Goal: Find specific page/section: Find specific page/section

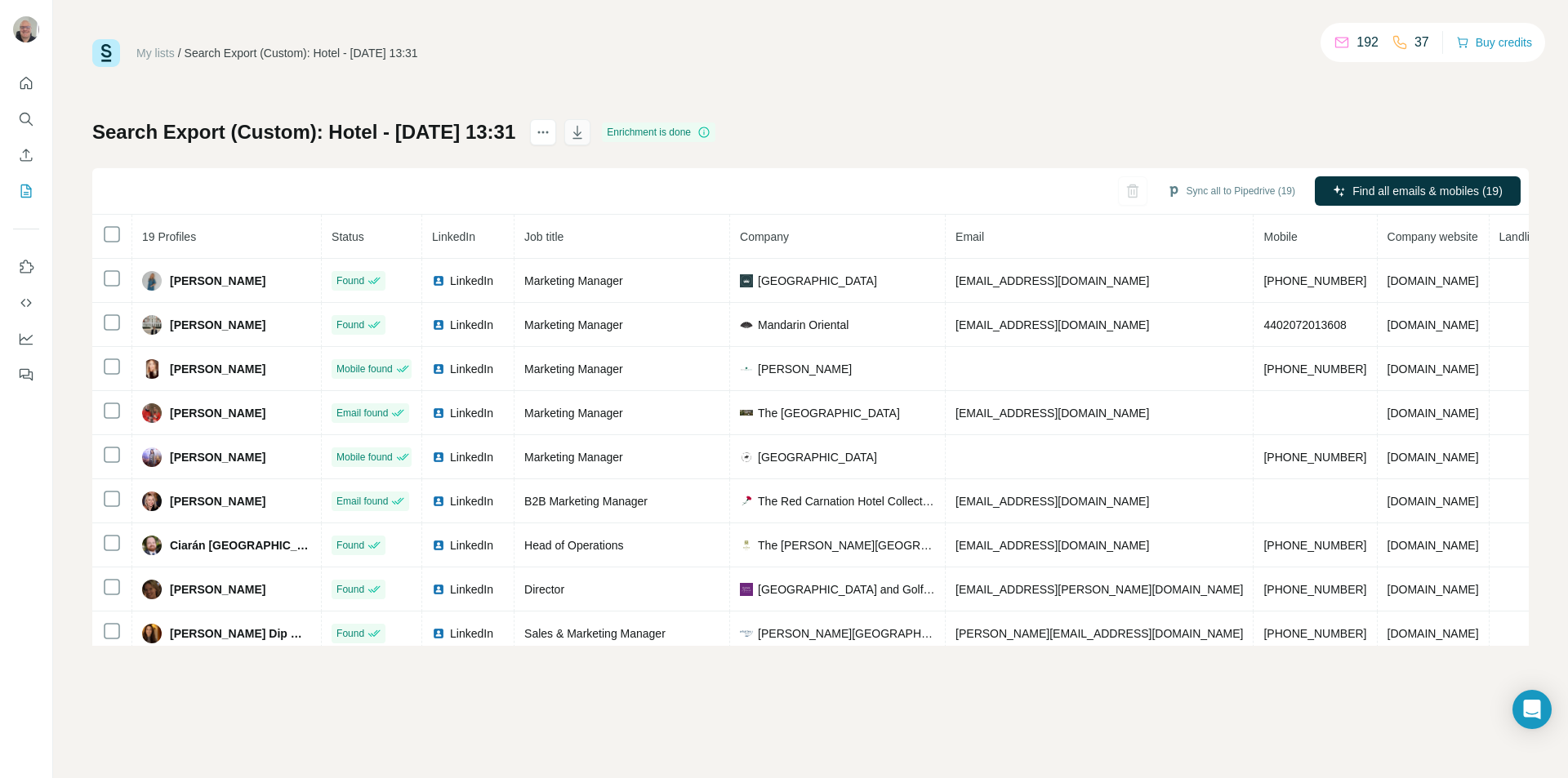
click at [585, 129] on icon "button" at bounding box center [577, 132] width 16 height 16
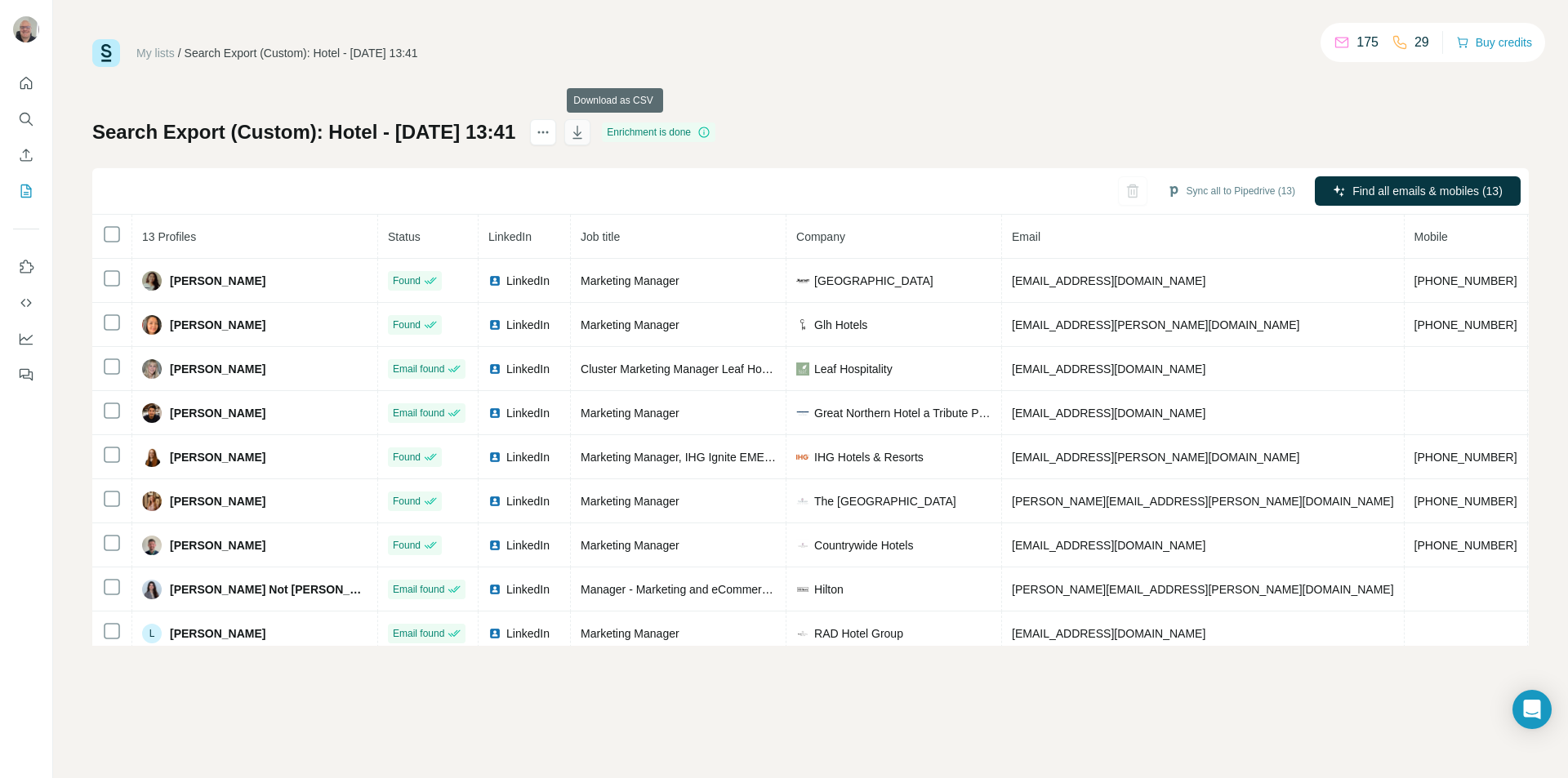
click at [585, 130] on icon "button" at bounding box center [577, 132] width 16 height 16
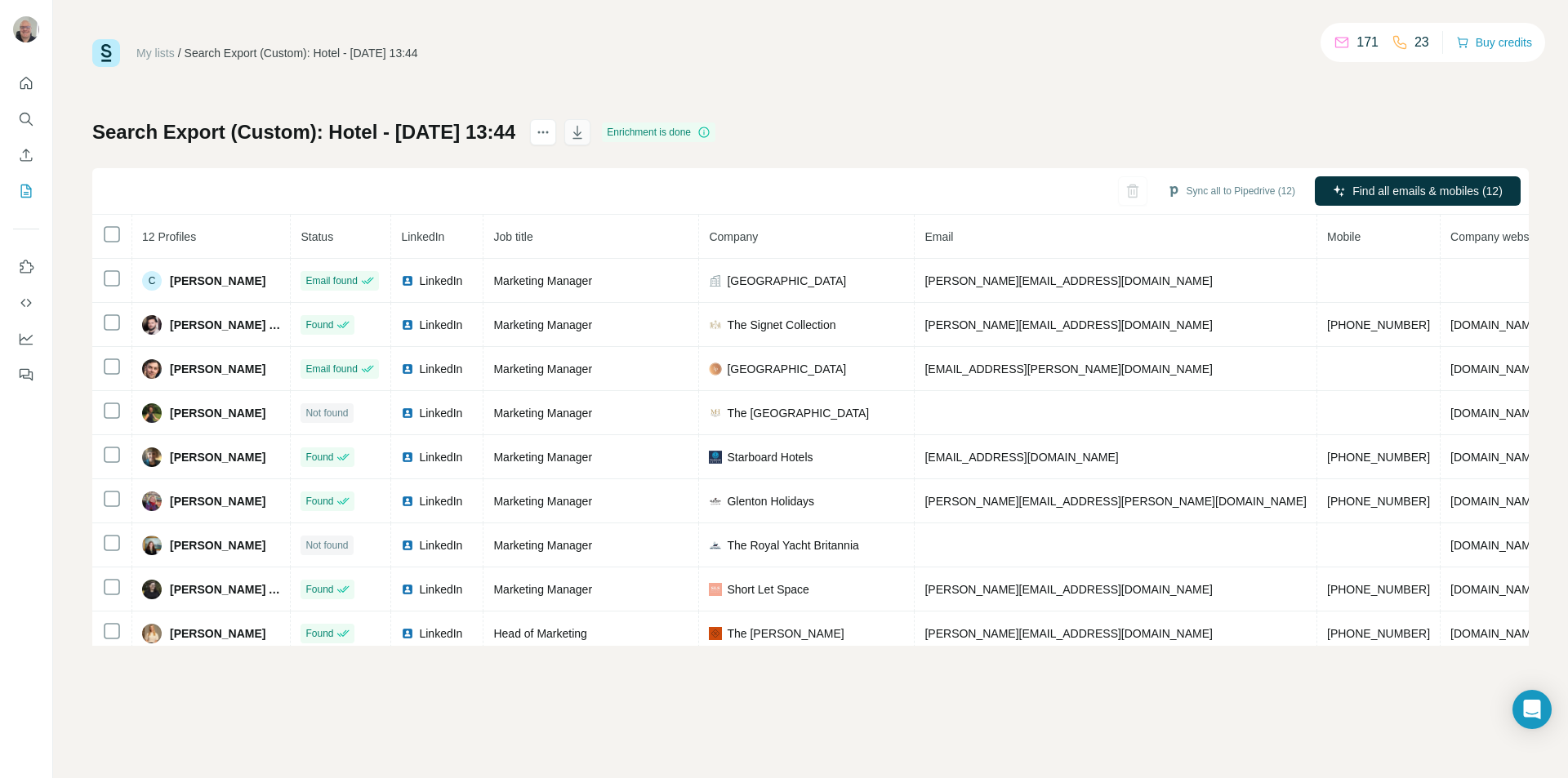
click at [590, 127] on button "button" at bounding box center [577, 132] width 26 height 26
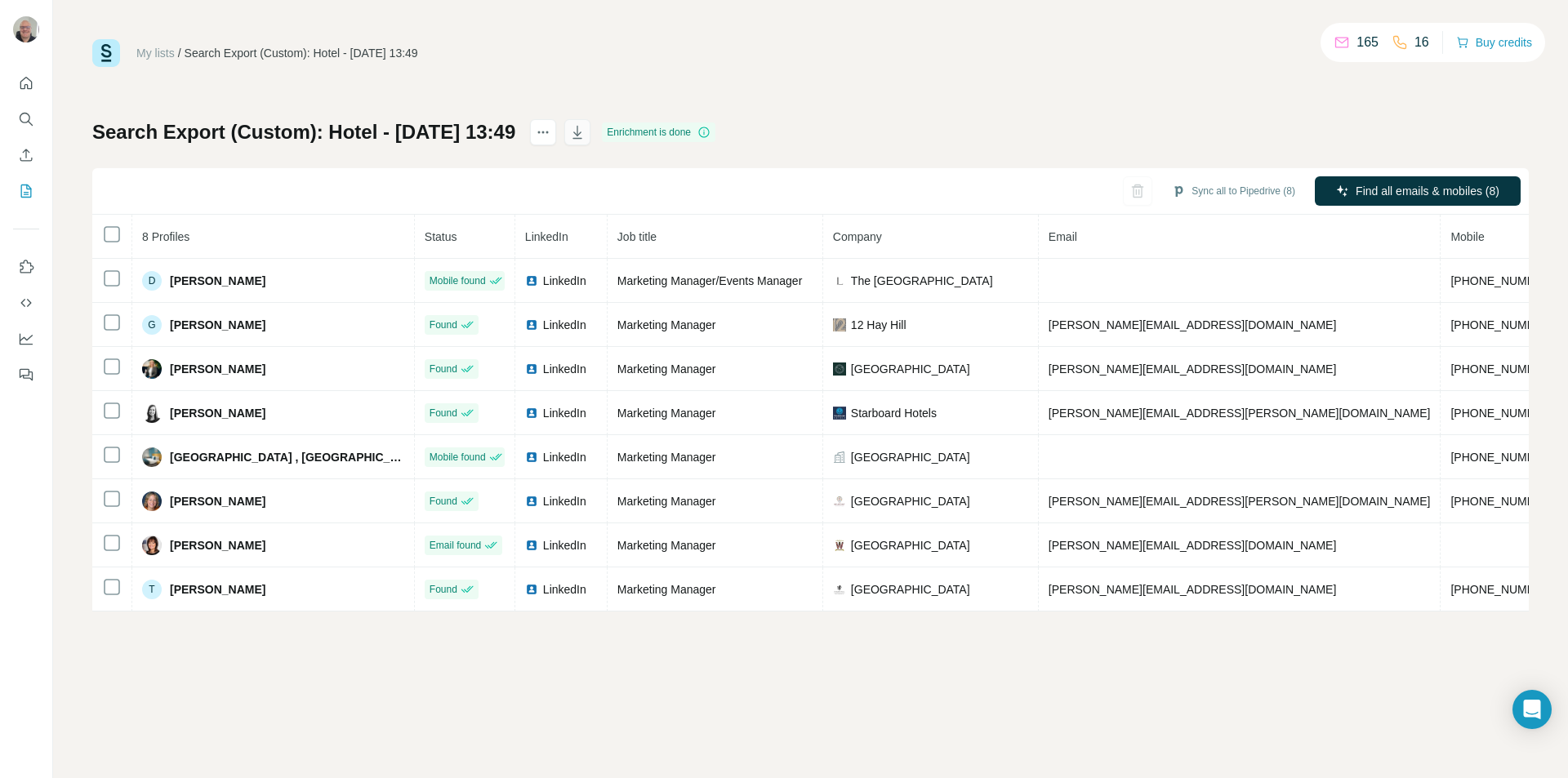
click at [585, 130] on icon "button" at bounding box center [577, 132] width 16 height 16
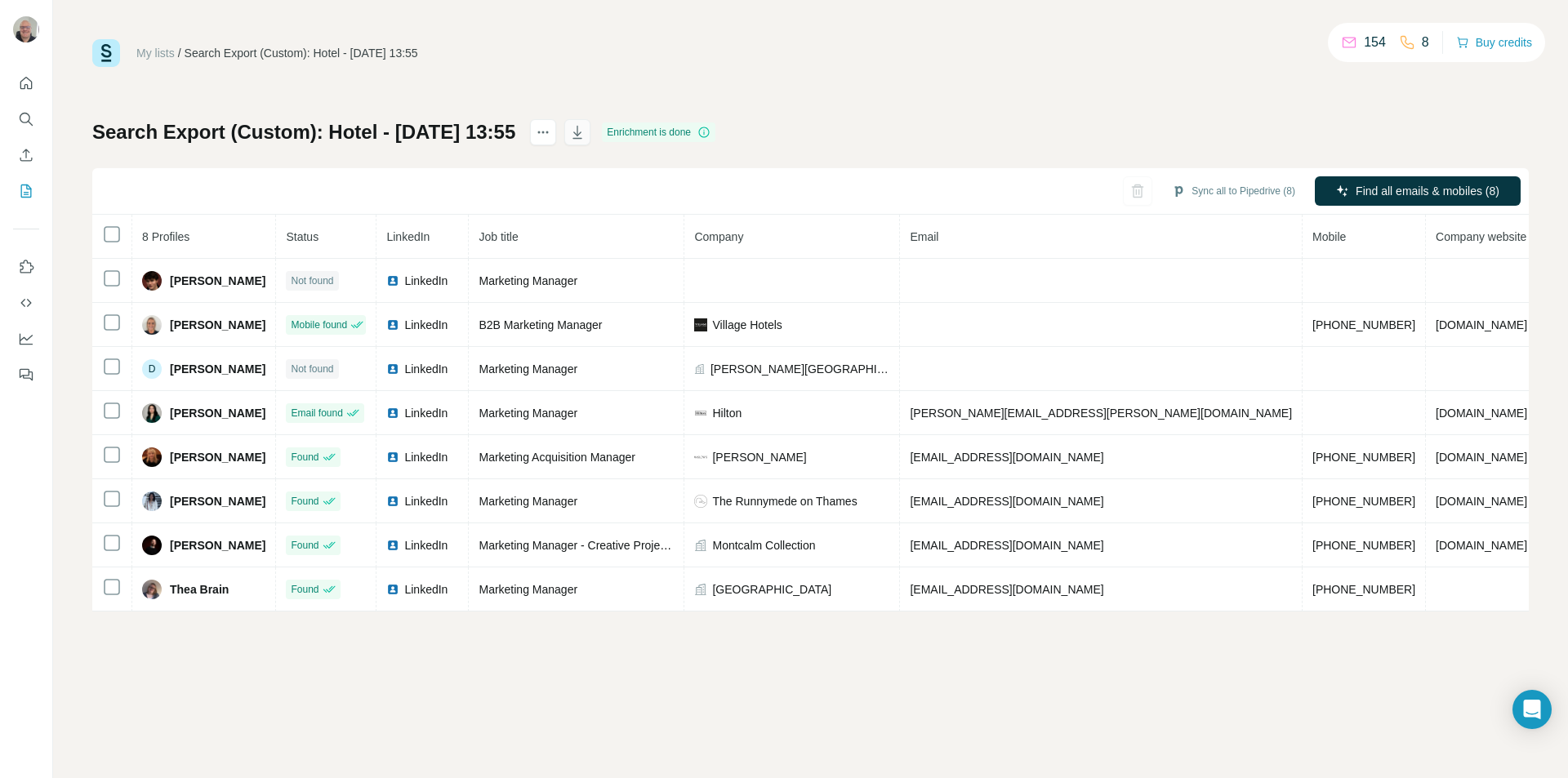
click at [590, 141] on button "button" at bounding box center [577, 132] width 26 height 26
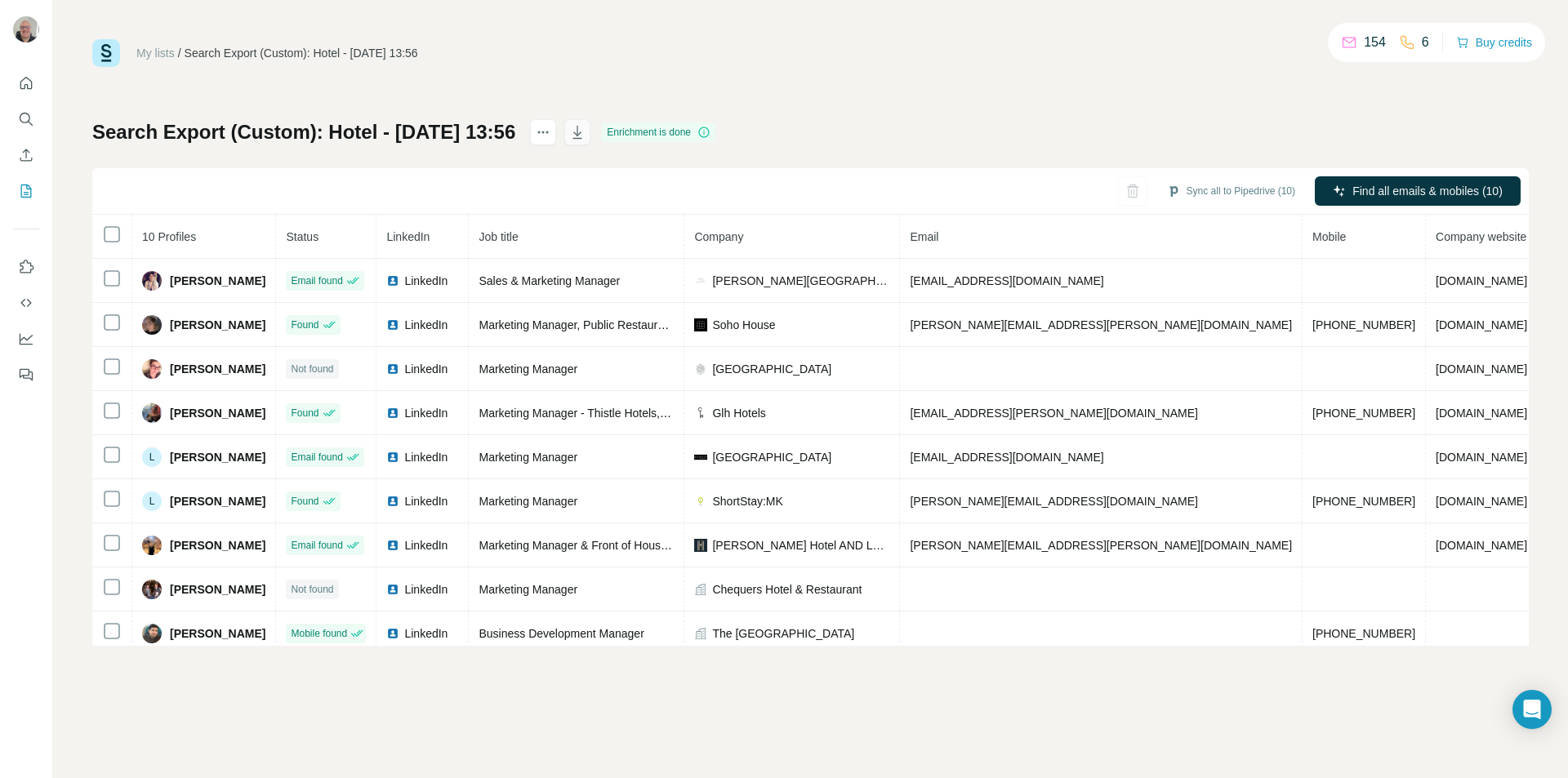
click at [585, 134] on icon "button" at bounding box center [577, 132] width 16 height 16
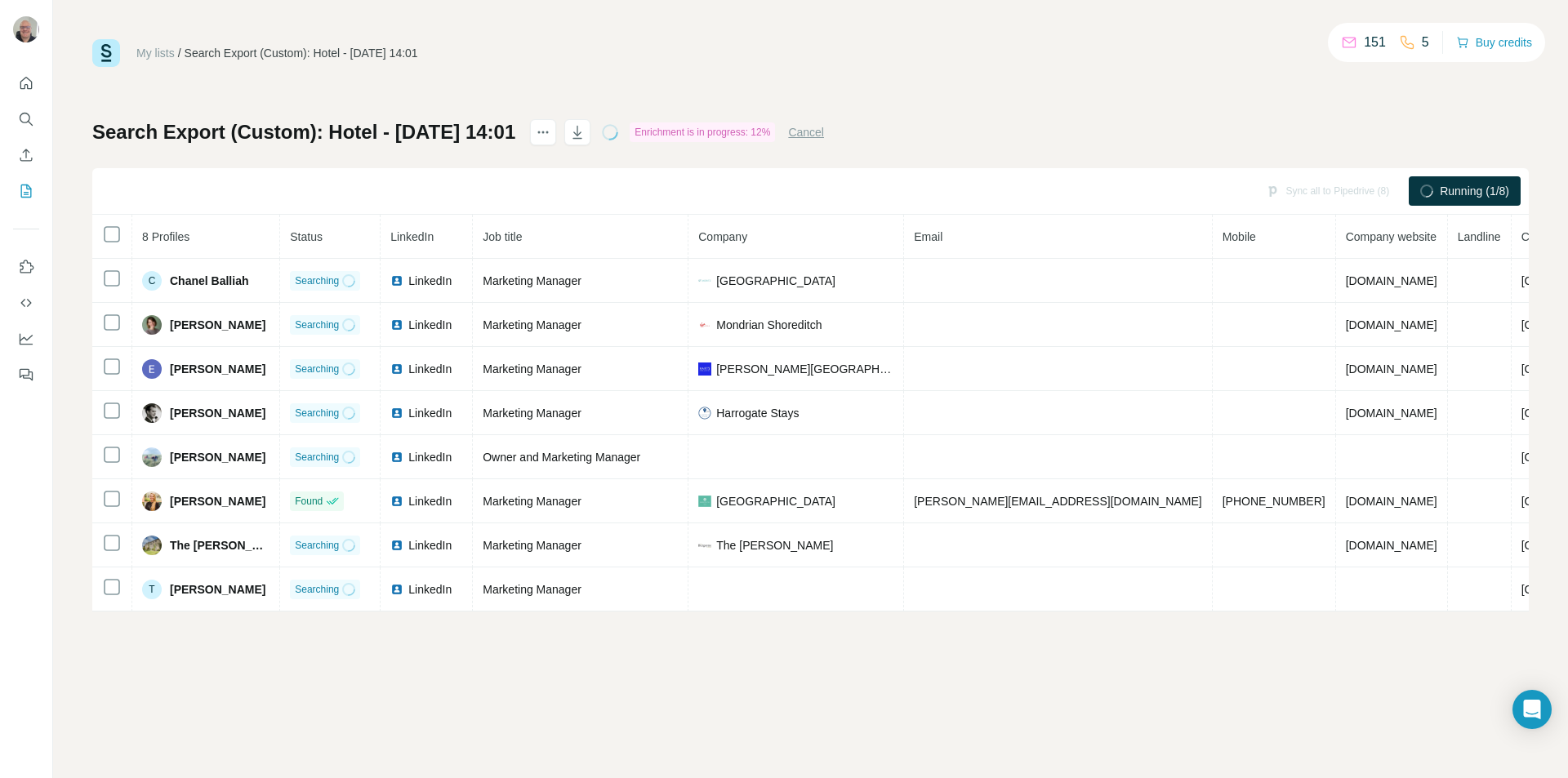
click at [797, 85] on div "My lists / Search Export (Custom): Hotel - [DATE] 14:01 151 5 Buy credits Searc…" at bounding box center [810, 324] width 1436 height 572
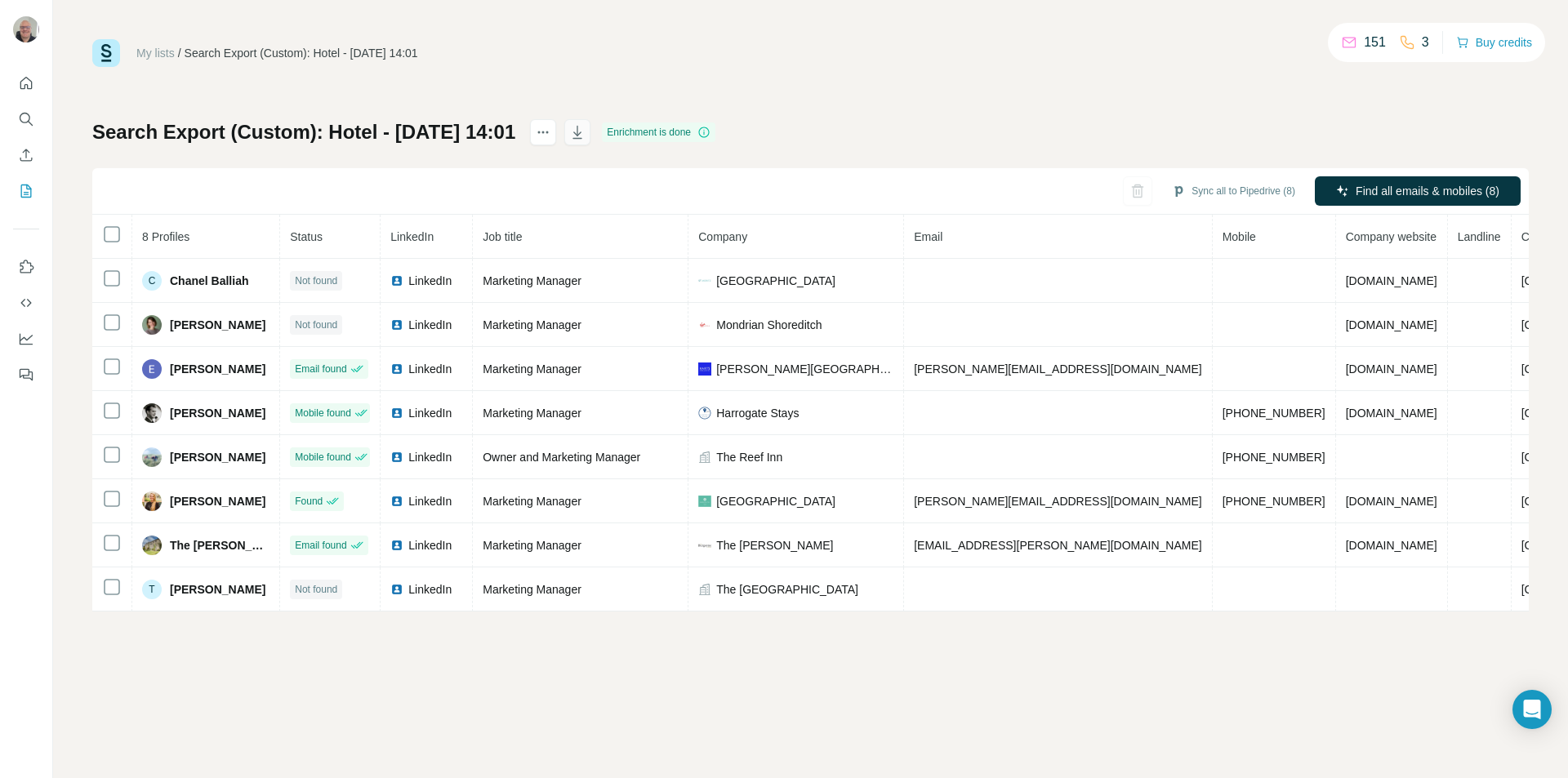
click at [585, 129] on icon "button" at bounding box center [577, 132] width 16 height 16
click at [645, 701] on div "My lists / Search Export (Custom): Hotel - [DATE] 14:01 151 3 Buy credits Searc…" at bounding box center [810, 389] width 1514 height 778
